Goal: Task Accomplishment & Management: Manage account settings

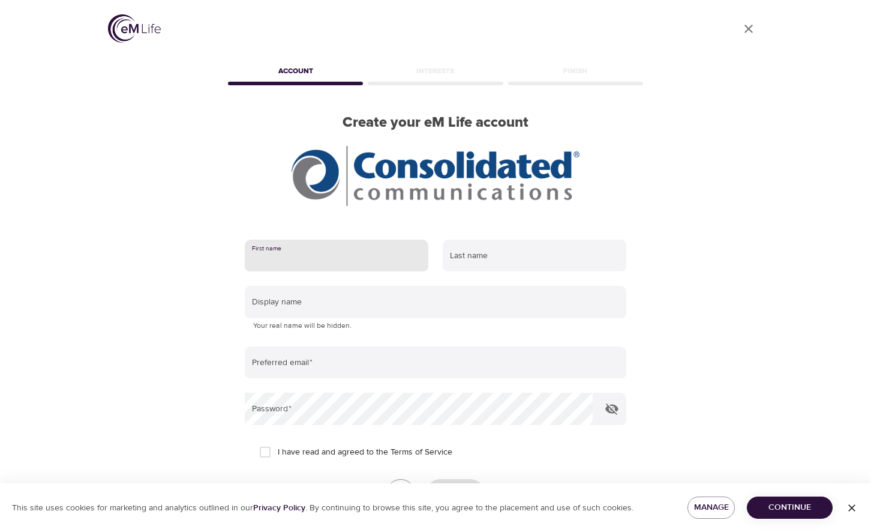
click at [301, 260] on input "text" at bounding box center [337, 255] width 184 height 32
type input "[PERSON_NAME]"
type input "[EMAIL_ADDRESS][DOMAIN_NAME]"
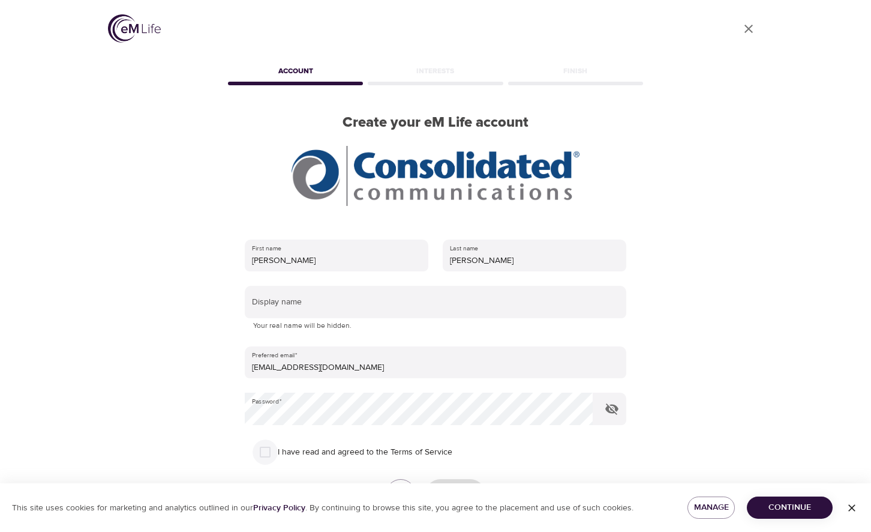
click at [261, 453] on input "I have read and agreed to the Terms of Service" at bounding box center [265, 451] width 25 height 25
checkbox input "true"
click at [786, 508] on span "Continue" at bounding box center [790, 507] width 67 height 15
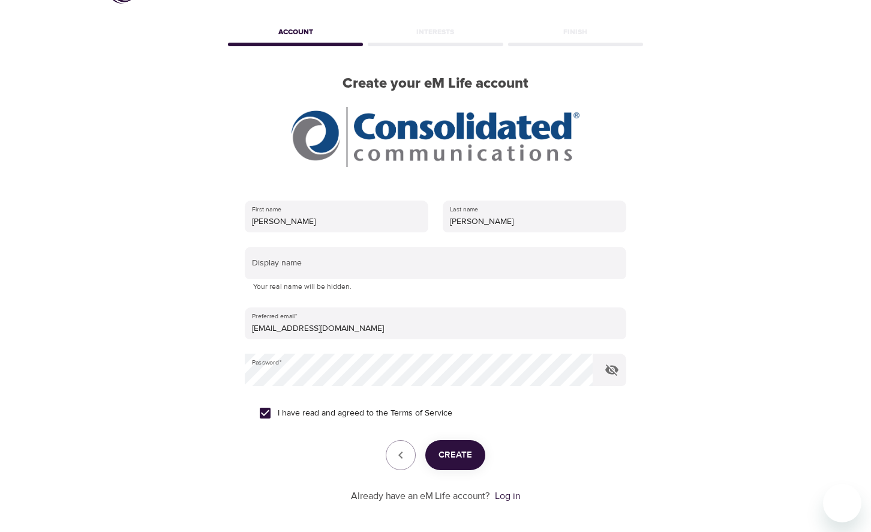
scroll to position [60, 0]
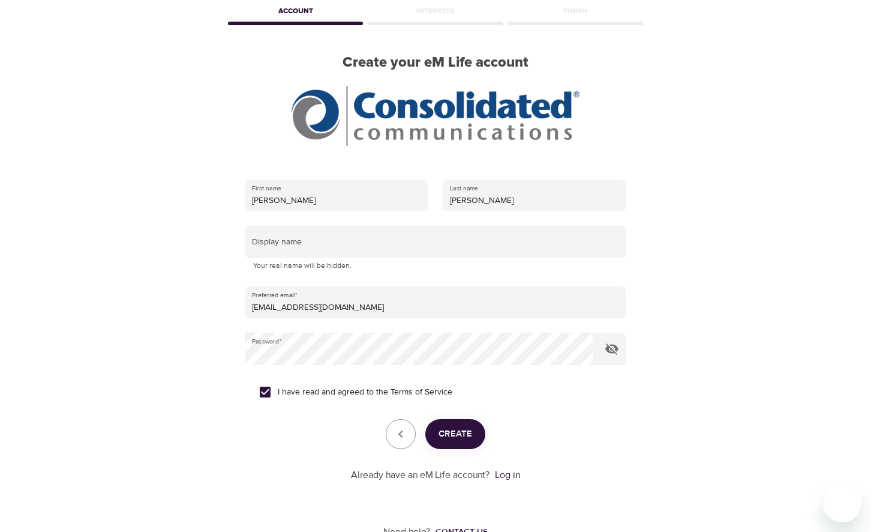
click at [461, 437] on span "Create" at bounding box center [456, 434] width 34 height 16
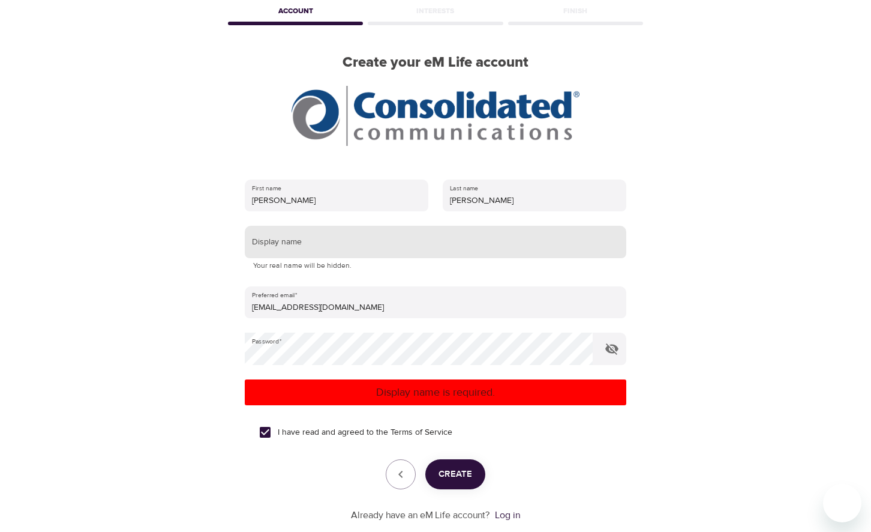
click at [288, 244] on input "text" at bounding box center [436, 242] width 382 height 32
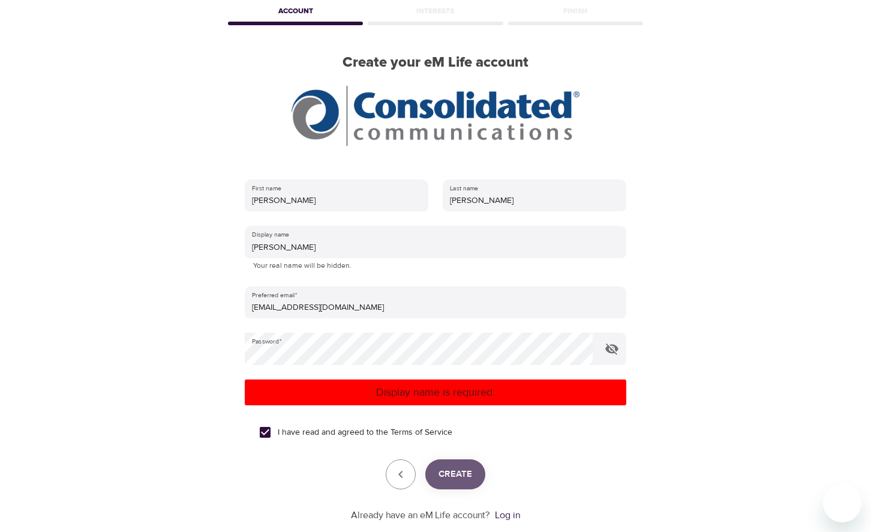
click at [453, 474] on span "Create" at bounding box center [456, 474] width 34 height 16
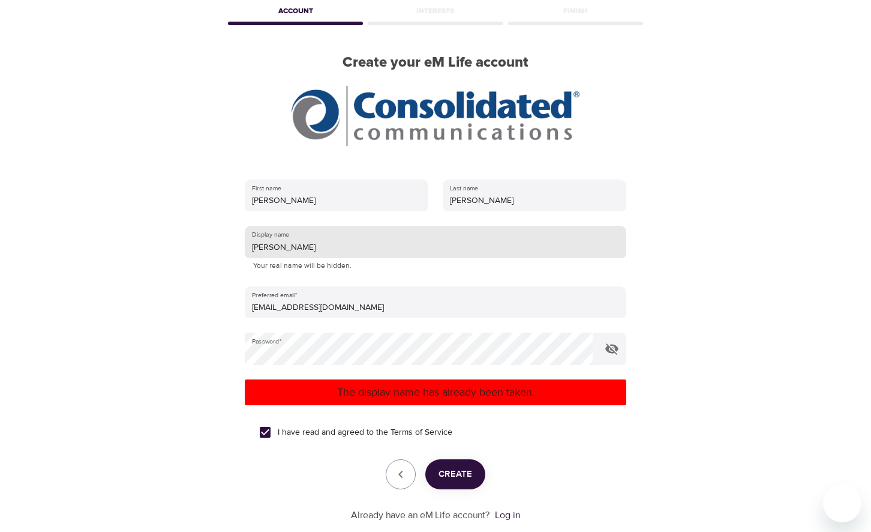
click at [300, 247] on input "[PERSON_NAME]" at bounding box center [436, 242] width 382 height 32
click at [454, 474] on span "Create" at bounding box center [456, 474] width 34 height 16
click at [305, 240] on input "MichaelJ" at bounding box center [436, 242] width 382 height 32
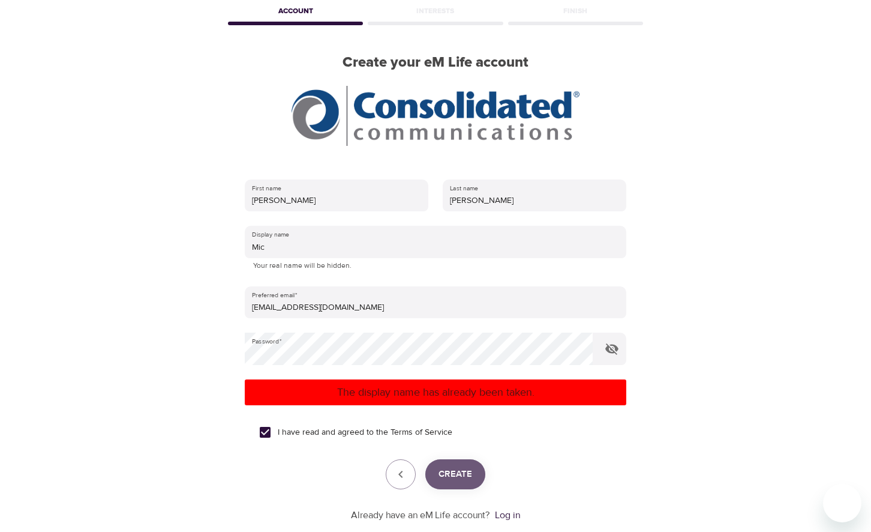
click at [458, 478] on span "Create" at bounding box center [456, 474] width 34 height 16
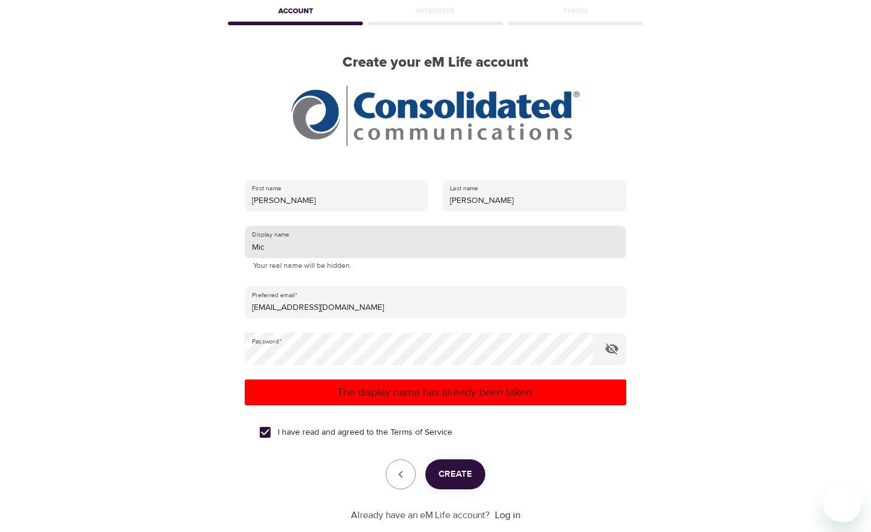
click at [293, 247] on input "Mic" at bounding box center [436, 242] width 382 height 32
type input "MicJ"
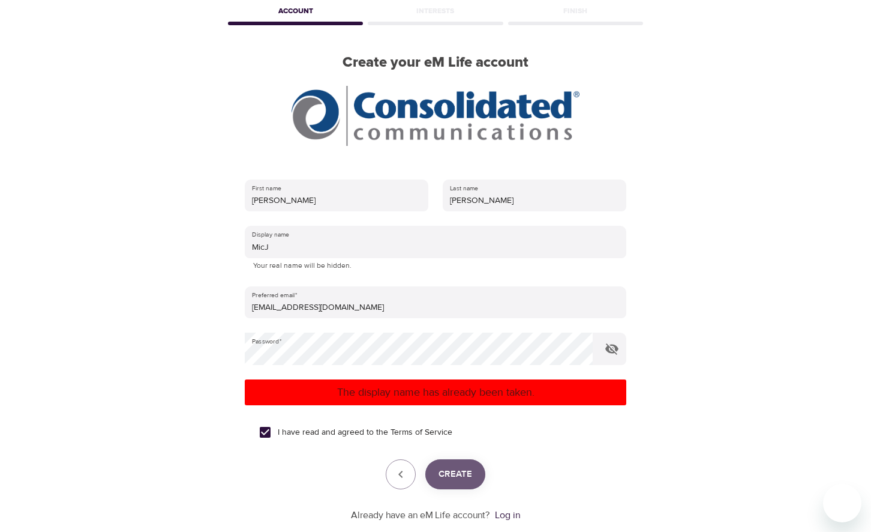
click at [459, 477] on span "Create" at bounding box center [456, 474] width 34 height 16
click at [392, 463] on button "button" at bounding box center [401, 474] width 30 height 30
click at [403, 476] on icon "button" at bounding box center [401, 474] width 14 height 14
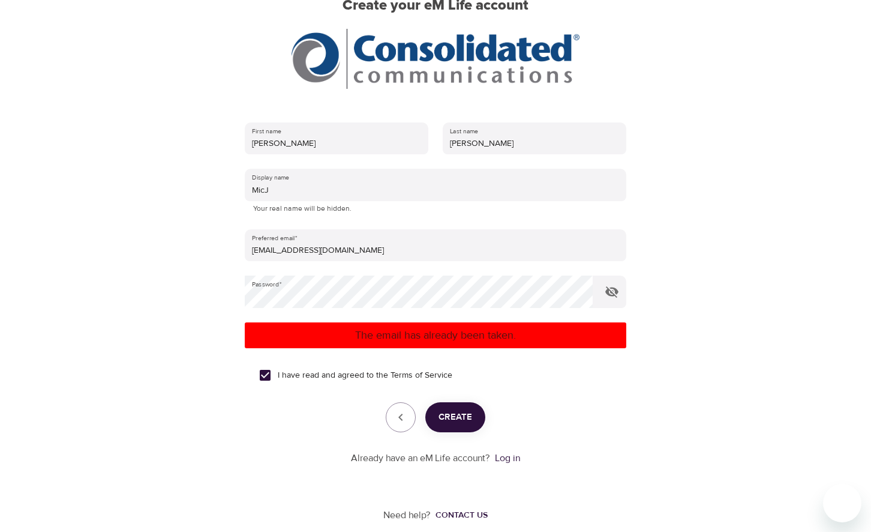
scroll to position [131, 0]
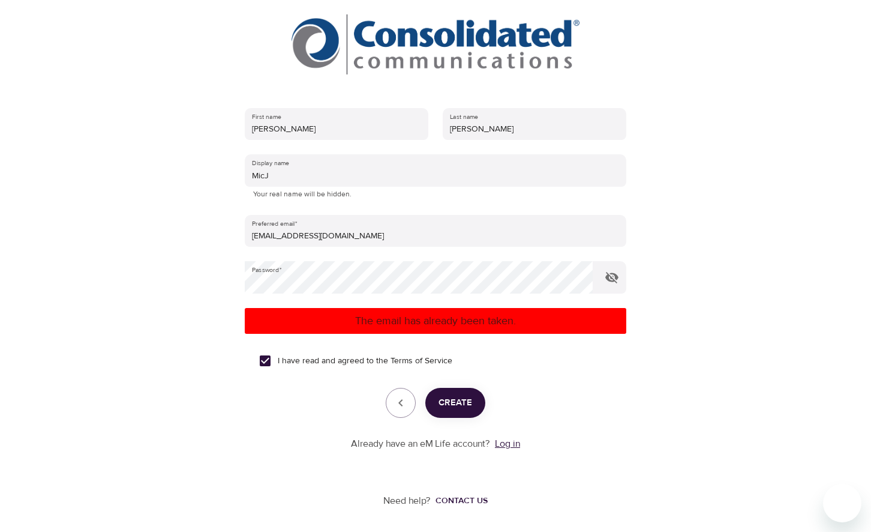
click at [514, 443] on link "Log in" at bounding box center [507, 444] width 25 height 12
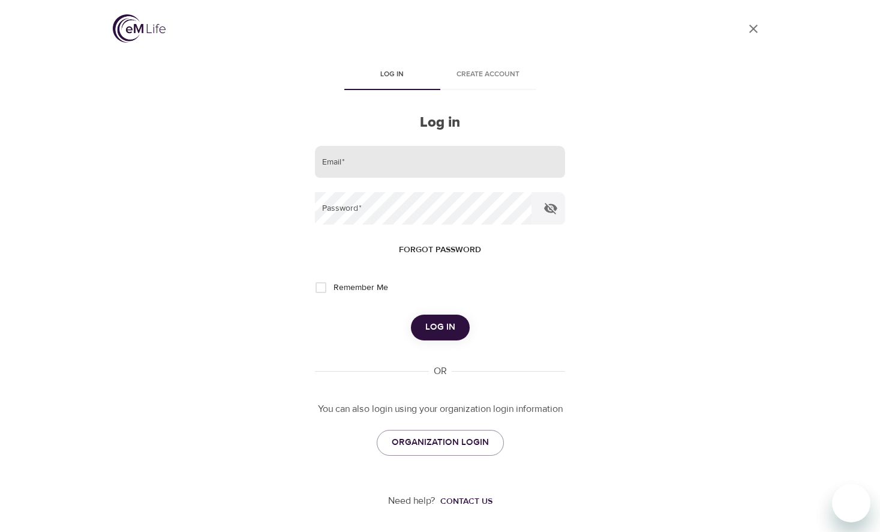
click at [394, 155] on input "email" at bounding box center [440, 162] width 250 height 32
type input "michael.mullen@consolidated.com"
click at [429, 250] on span "Forgot password" at bounding box center [440, 249] width 82 height 15
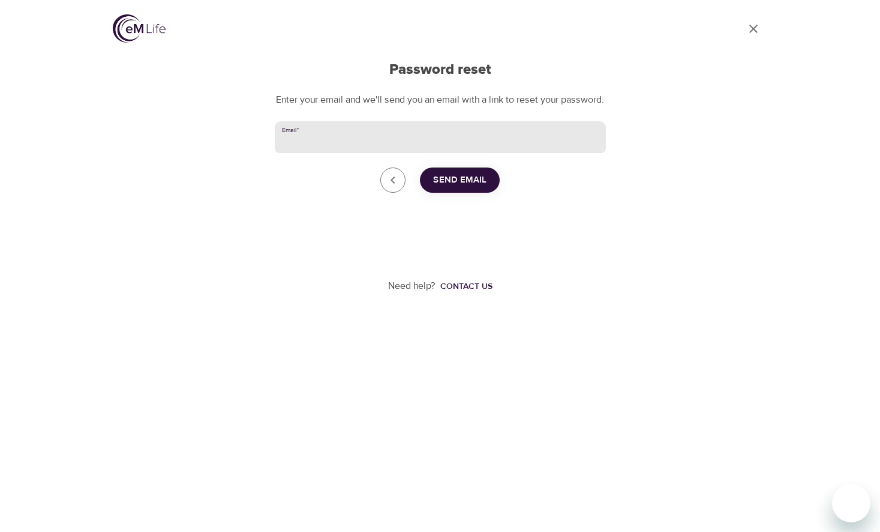
click at [362, 149] on input "Email   *" at bounding box center [440, 137] width 331 height 32
type input "michael.mullen@consolidated.com"
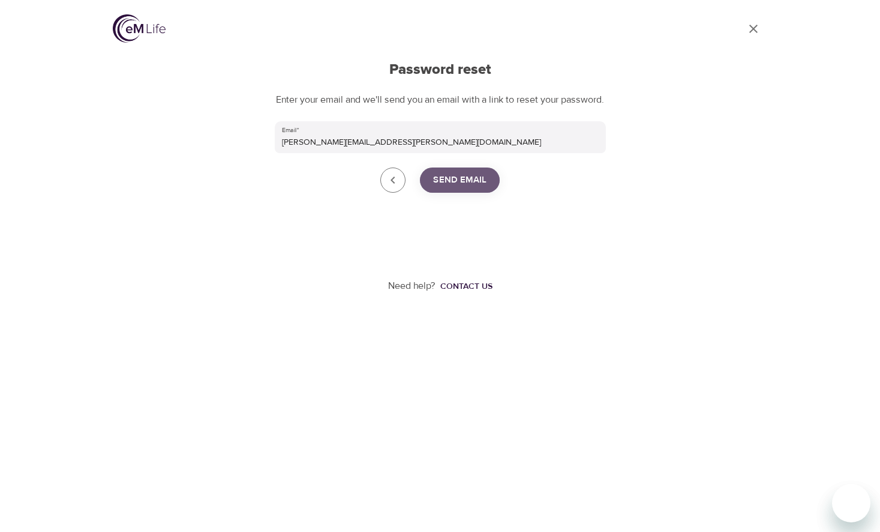
click at [438, 188] on span "Send Email" at bounding box center [459, 180] width 53 height 16
